Goal: Information Seeking & Learning: Learn about a topic

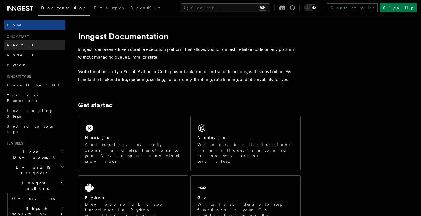
click at [29, 48] on link "Next.js" at bounding box center [34, 45] width 61 height 10
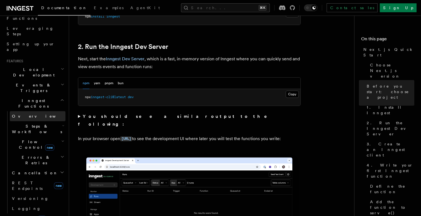
scroll to position [81, 0]
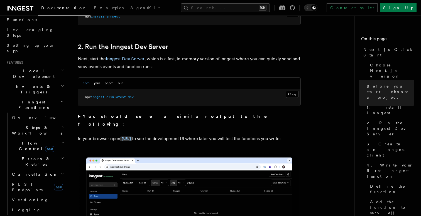
click at [51, 66] on h2 "Local Development" at bounding box center [34, 74] width 61 height 16
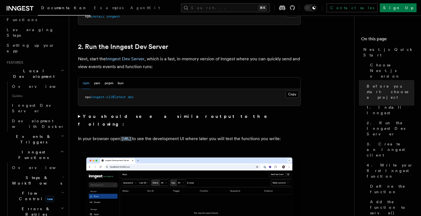
click at [56, 66] on h2 "Local Development" at bounding box center [34, 74] width 61 height 16
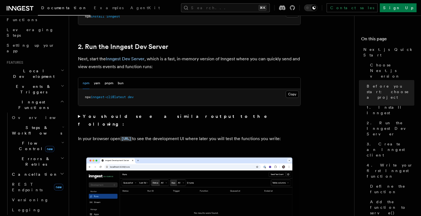
click at [55, 82] on h2 "Events & Triggers" at bounding box center [34, 90] width 61 height 16
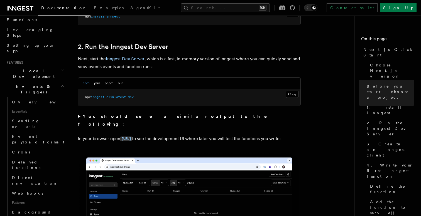
click at [55, 82] on h2 "Events & Triggers" at bounding box center [34, 90] width 61 height 16
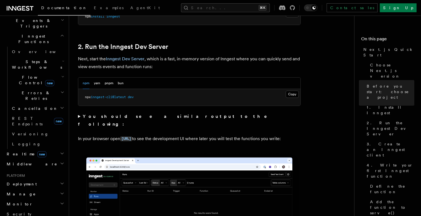
scroll to position [0, 0]
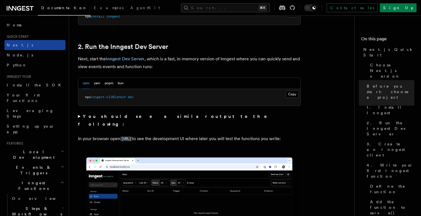
click at [26, 43] on link "Next.js" at bounding box center [34, 45] width 61 height 10
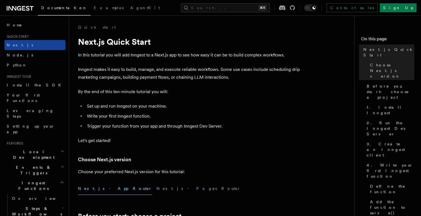
click at [42, 46] on link "Next.js" at bounding box center [34, 45] width 61 height 10
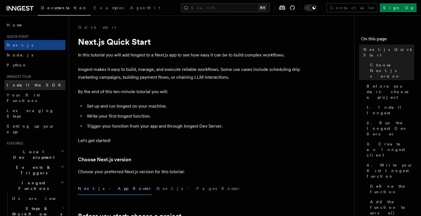
click at [41, 86] on link "Install the SDK" at bounding box center [34, 85] width 61 height 10
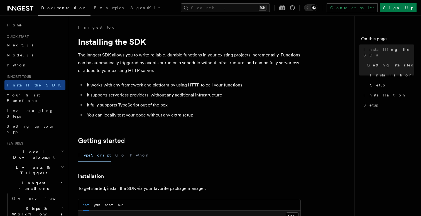
scroll to position [65, 0]
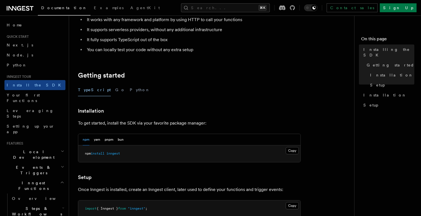
click at [108, 91] on div "TypeScript Go Python" at bounding box center [189, 90] width 223 height 13
click at [115, 90] on button "Go" at bounding box center [120, 90] width 10 height 13
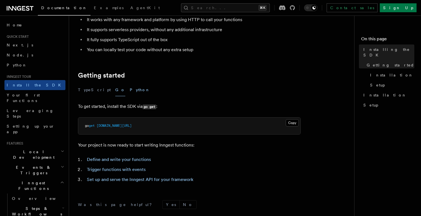
click at [130, 90] on button "Python" at bounding box center [140, 90] width 20 height 13
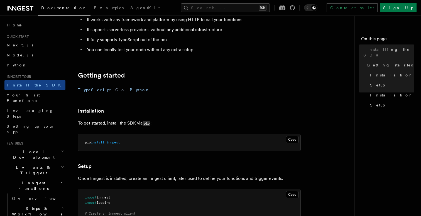
click at [92, 89] on button "TypeScript" at bounding box center [94, 90] width 33 height 13
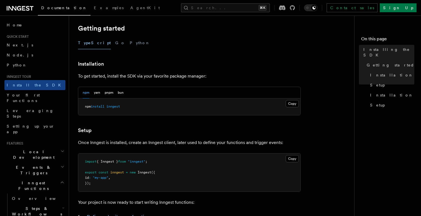
scroll to position [118, 0]
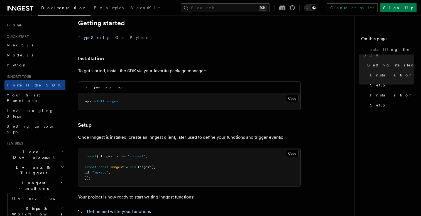
click at [115, 36] on button "Go" at bounding box center [120, 37] width 10 height 13
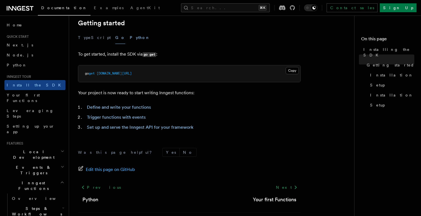
click at [130, 36] on button "Python" at bounding box center [140, 37] width 20 height 13
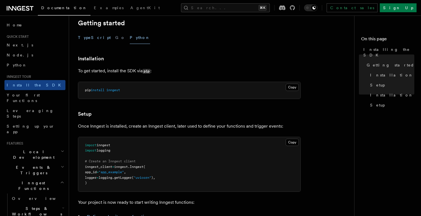
click at [91, 36] on button "TypeScript" at bounding box center [94, 37] width 33 height 13
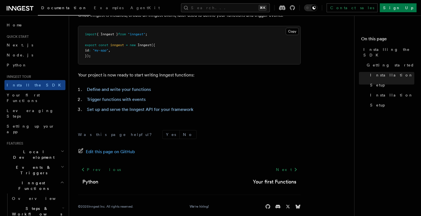
scroll to position [241, 0]
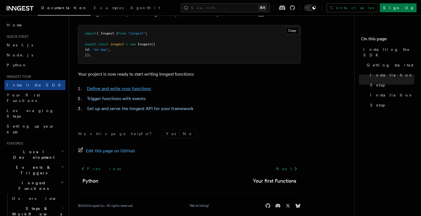
click at [127, 89] on link "Define and write your functions" at bounding box center [119, 88] width 64 height 5
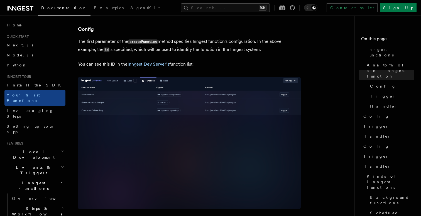
click at [138, 115] on img at bounding box center [189, 143] width 223 height 132
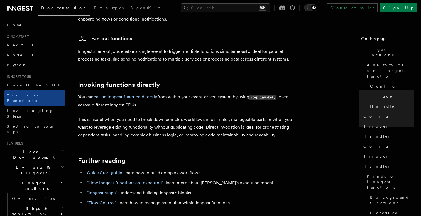
scroll to position [1067, 0]
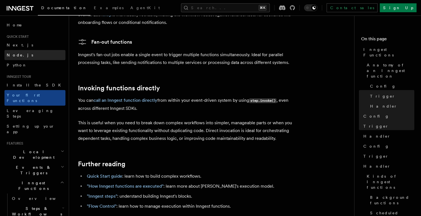
click at [34, 50] on link "Node.js" at bounding box center [34, 55] width 61 height 10
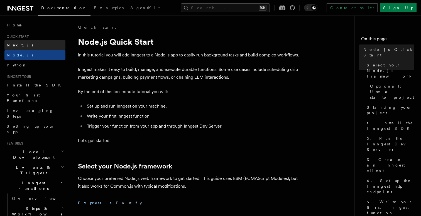
click at [52, 45] on link "Next.js" at bounding box center [34, 45] width 61 height 10
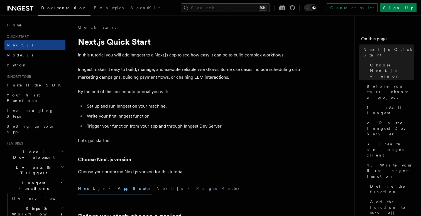
click at [25, 8] on icon at bounding box center [20, 8] width 27 height 7
